Goal: Transaction & Acquisition: Purchase product/service

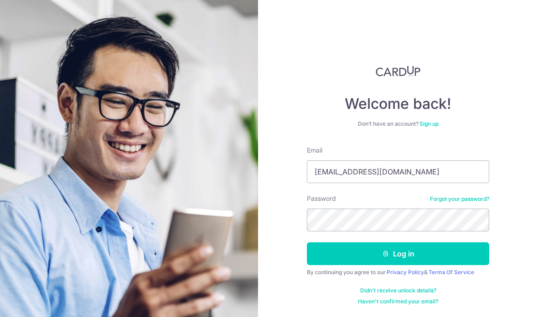
type input "[EMAIL_ADDRESS][DOMAIN_NAME]"
click at [398, 254] on button "Log in" at bounding box center [398, 254] width 182 height 23
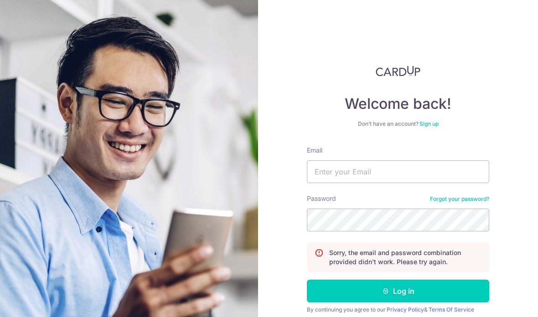
click at [430, 192] on form "Email Password Forgot your password? Sorry, the email and password combination …" at bounding box center [398, 244] width 182 height 197
click at [393, 178] on input "Email" at bounding box center [398, 172] width 182 height 23
type input "Kenny8821@gmail.com"
click at [398, 291] on button "Log in" at bounding box center [398, 291] width 182 height 23
click at [426, 178] on input "Email" at bounding box center [398, 172] width 182 height 23
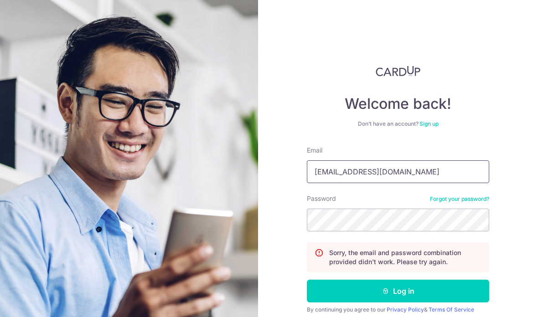
type input "[EMAIL_ADDRESS][DOMAIN_NAME]"
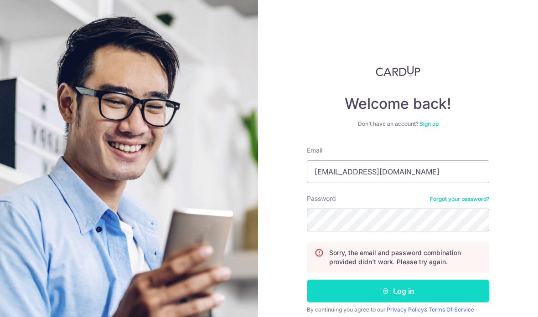
click at [411, 289] on button "Log in" at bounding box center [398, 291] width 182 height 23
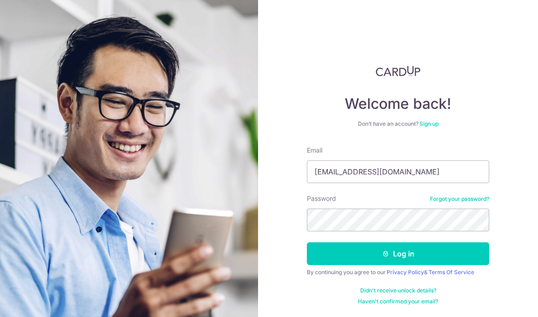
type input "Kenny8821@gmail.com"
click at [398, 254] on button "Log in" at bounding box center [398, 254] width 182 height 23
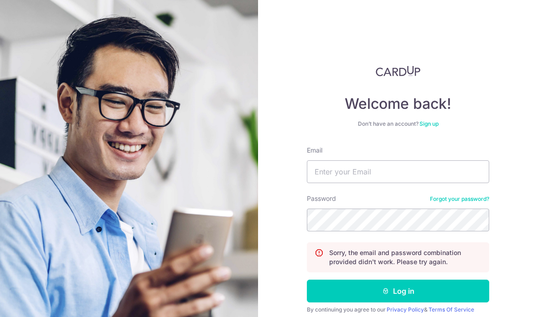
click at [470, 244] on div "Sorry, the email and password combination provided didn't work. Please try agai…" at bounding box center [398, 258] width 182 height 30
click at [467, 202] on link "Forgot your password?" at bounding box center [459, 199] width 59 height 7
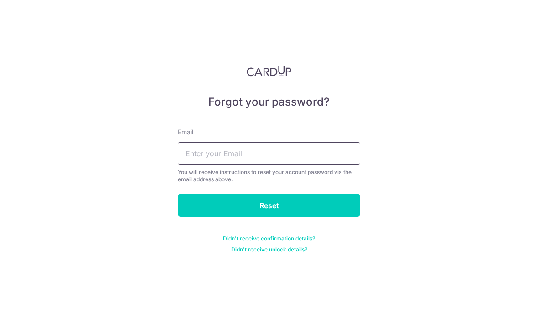
click at [330, 143] on input "text" at bounding box center [269, 153] width 182 height 23
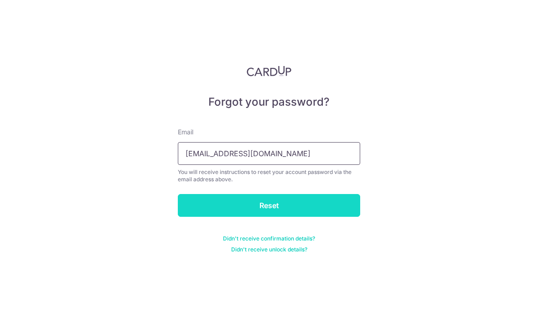
type input "[EMAIL_ADDRESS][DOMAIN_NAME]"
click at [222, 206] on input "Reset" at bounding box center [269, 205] width 182 height 23
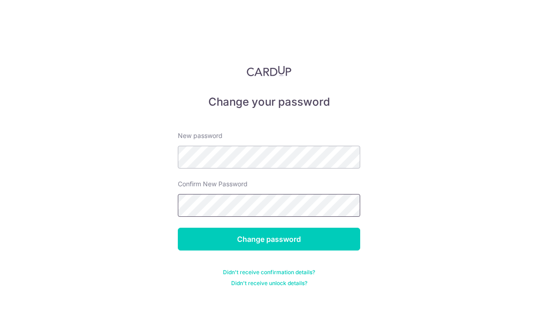
click at [269, 239] on input "Change password" at bounding box center [269, 239] width 182 height 23
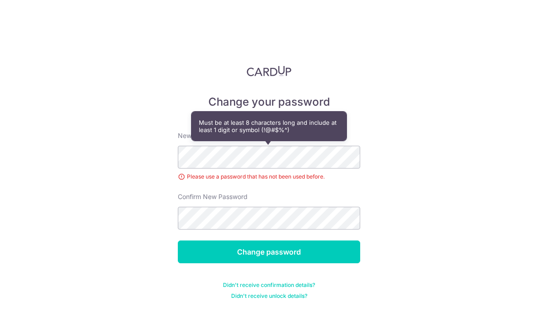
click at [328, 131] on div "New password Please use a password that has not been used before." at bounding box center [269, 156] width 182 height 50
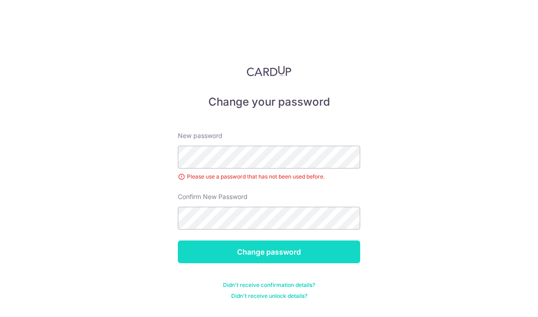
click at [320, 241] on input "Change password" at bounding box center [269, 252] width 182 height 23
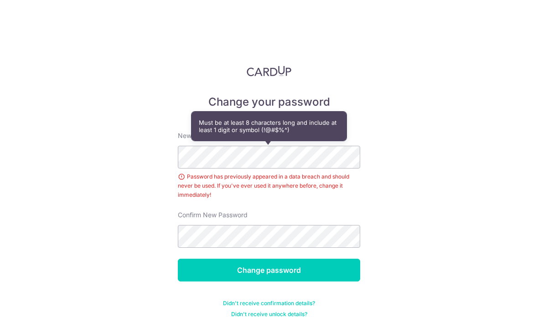
click at [404, 79] on div "Change your password New password Password has previously appeared in a data br…" at bounding box center [269, 158] width 538 height 317
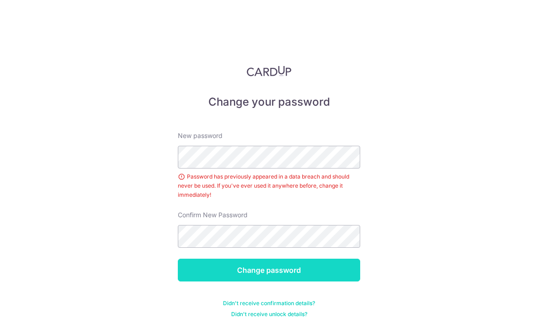
click at [240, 259] on input "Change password" at bounding box center [269, 270] width 182 height 23
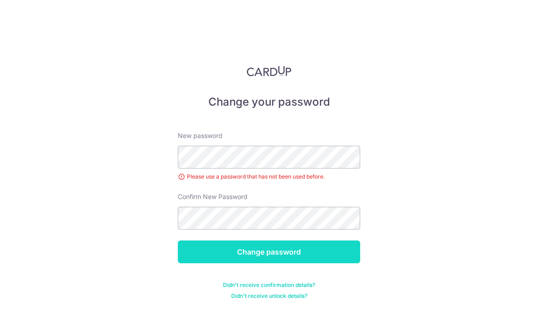
click at [228, 241] on input "Change password" at bounding box center [269, 252] width 182 height 23
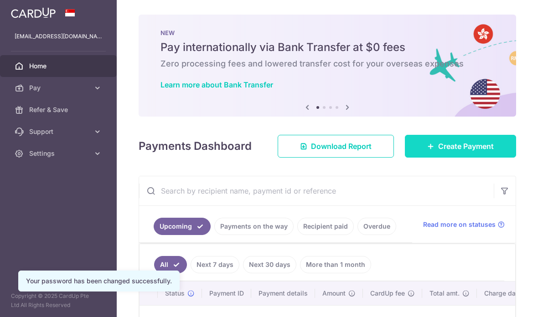
click at [477, 152] on span "Create Payment" at bounding box center [466, 146] width 56 height 11
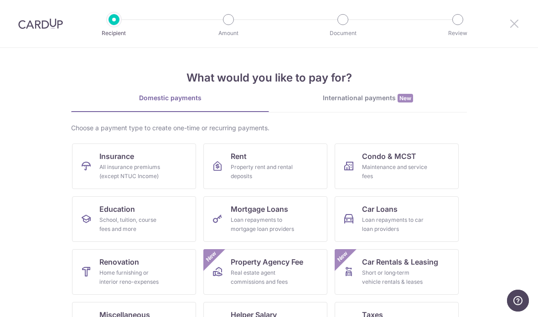
click at [511, 28] on icon at bounding box center [514, 23] width 11 height 11
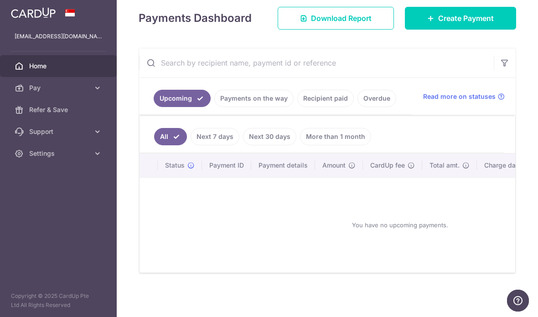
scroll to position [118, 0]
click at [430, 30] on link "Create Payment" at bounding box center [460, 18] width 111 height 23
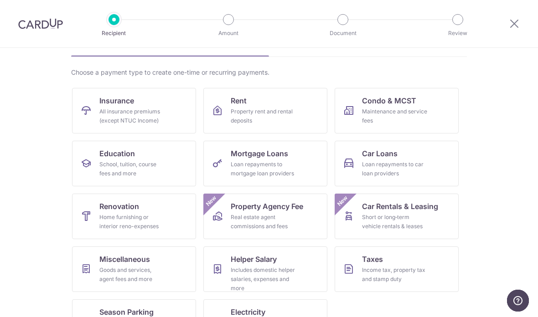
scroll to position [54, 0]
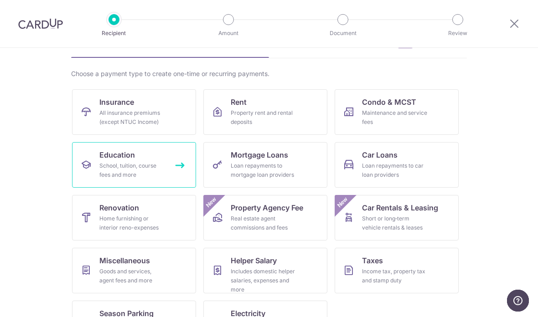
click at [112, 163] on div "School, tuition, course fees and more" at bounding box center [132, 170] width 66 height 18
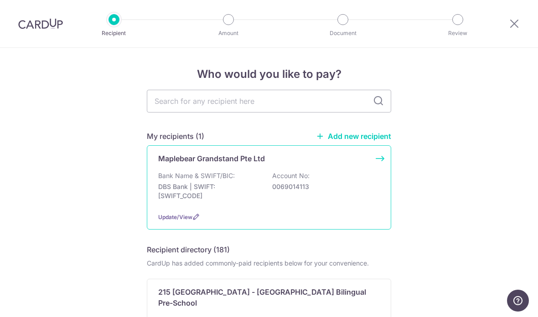
click at [184, 190] on p "DBS Bank | SWIFT: DBSSSGSGXXX" at bounding box center [209, 191] width 102 height 18
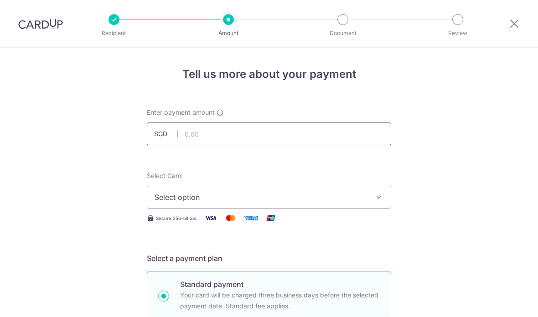
click at [199, 139] on input "text" at bounding box center [269, 134] width 244 height 23
type input "177.01"
click at [183, 207] on button "Select option" at bounding box center [269, 197] width 244 height 23
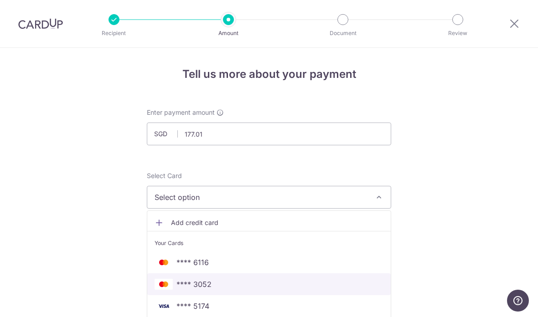
click at [191, 290] on span "**** 3052" at bounding box center [193, 284] width 35 height 11
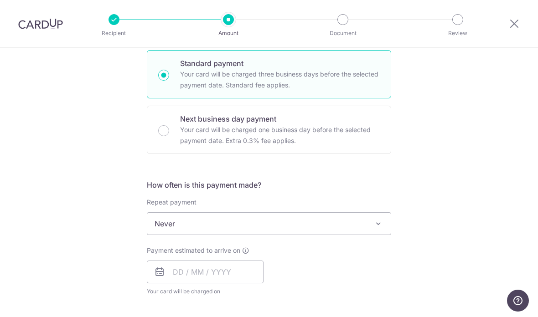
scroll to position [235, 0]
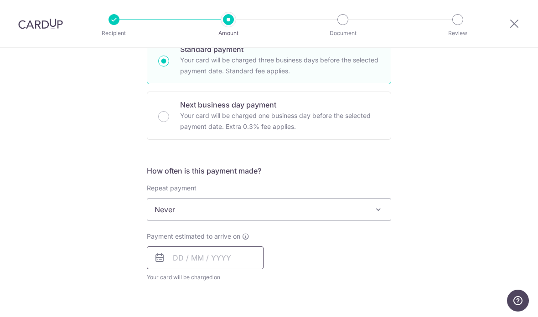
click at [188, 263] on input "text" at bounding box center [205, 258] width 117 height 23
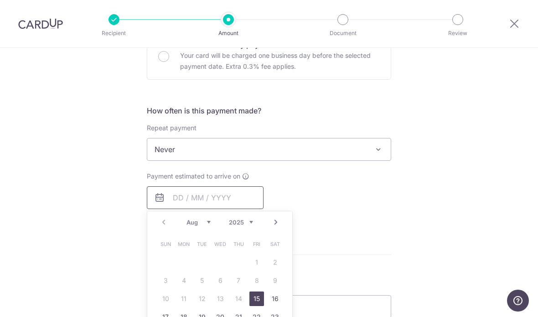
scroll to position [320, 0]
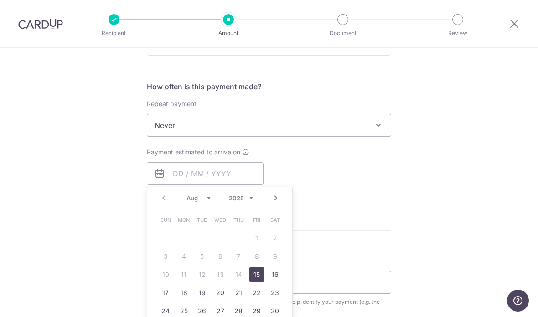
click at [259, 277] on link "15" at bounding box center [256, 275] width 15 height 15
type input "[DATE]"
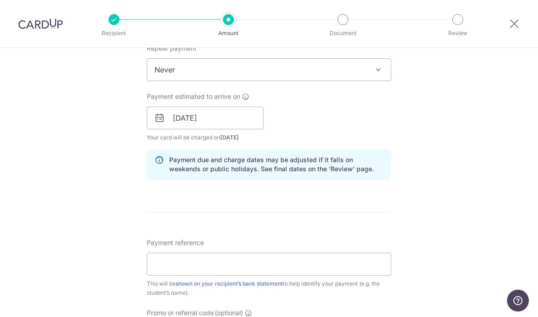
scroll to position [375, 0]
click at [166, 265] on input "Payment reference" at bounding box center [269, 264] width 244 height 23
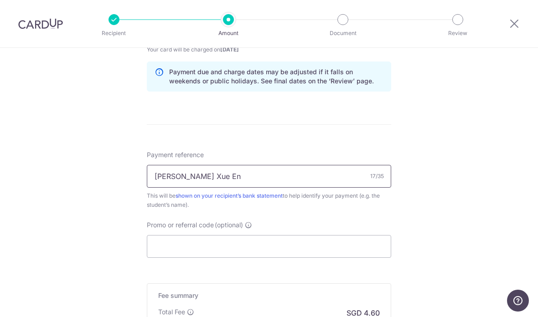
scroll to position [493, 0]
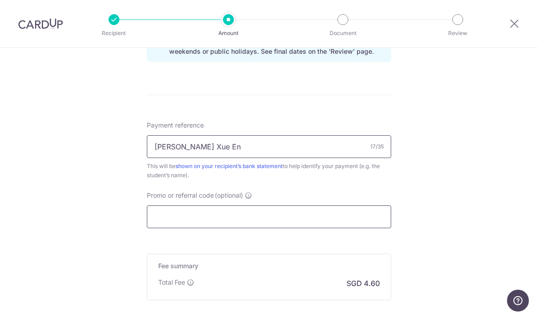
type input "Hailey Ng Xue En"
click at [171, 217] on input "Promo or referral code (optional)" at bounding box center [269, 217] width 244 height 23
click at [182, 223] on input "Promo or referral code (optional)" at bounding box center [269, 217] width 244 height 23
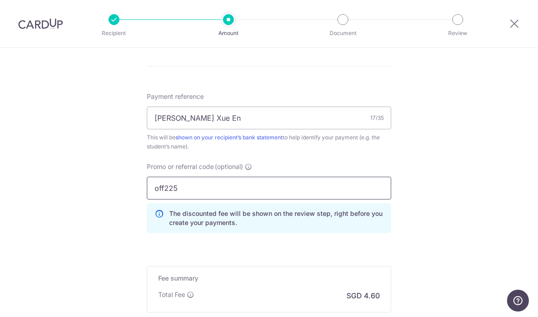
scroll to position [586, 0]
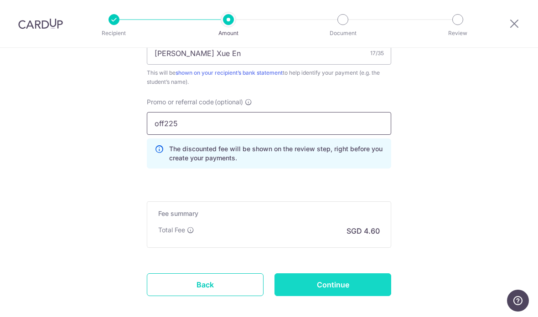
type input "off225"
click at [340, 286] on input "Continue" at bounding box center [333, 285] width 117 height 23
type input "Create Schedule"
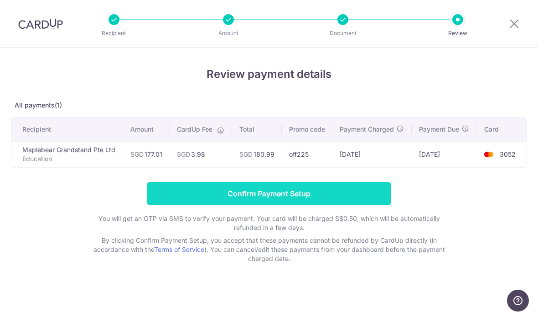
click at [207, 195] on input "Confirm Payment Setup" at bounding box center [269, 193] width 244 height 23
